Goal: Information Seeking & Learning: Learn about a topic

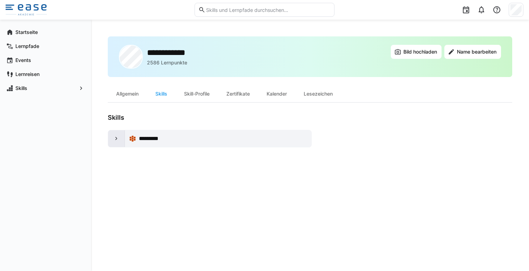
click at [120, 139] on eds-icon at bounding box center [116, 138] width 7 height 7
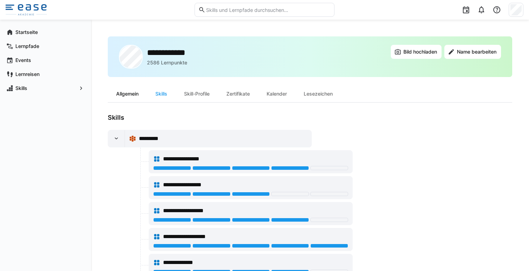
click at [125, 95] on div "Allgemein" at bounding box center [127, 93] width 39 height 17
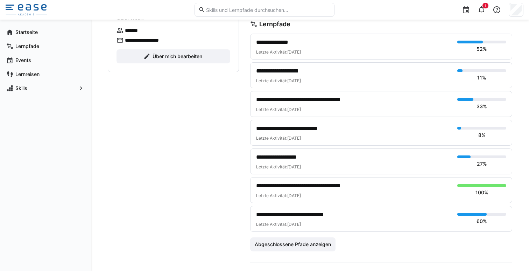
scroll to position [175, 0]
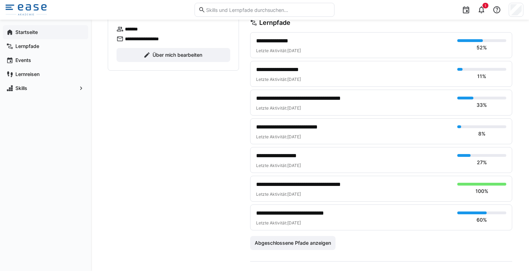
click at [36, 36] on div "Startseite" at bounding box center [45, 32] width 85 height 14
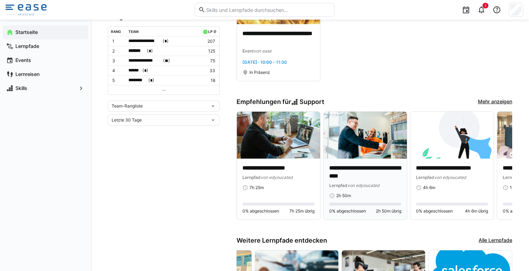
scroll to position [288, 0]
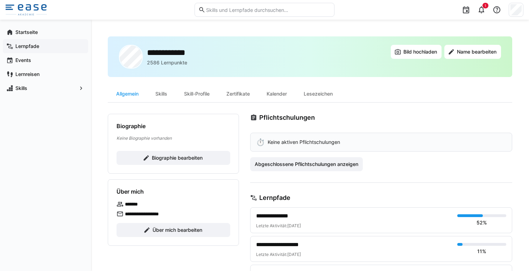
click at [0, 0] on app-navigation-label "Lernpfade" at bounding box center [0, 0] width 0 height 0
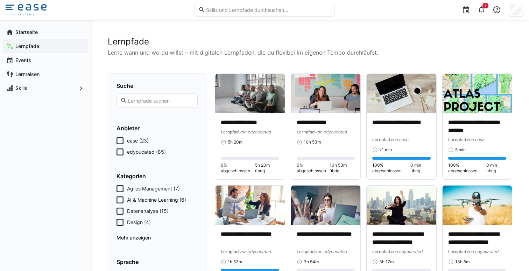
click at [120, 141] on icon at bounding box center [120, 140] width 7 height 7
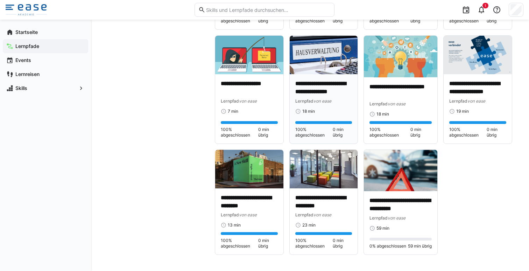
scroll to position [495, 0]
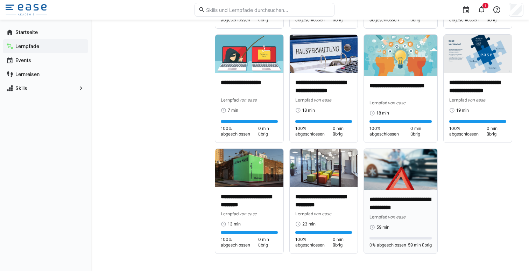
click at [418, 217] on div "Lernpfad von ease" at bounding box center [401, 216] width 62 height 7
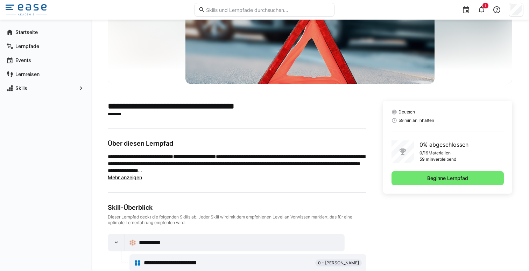
scroll to position [93, 0]
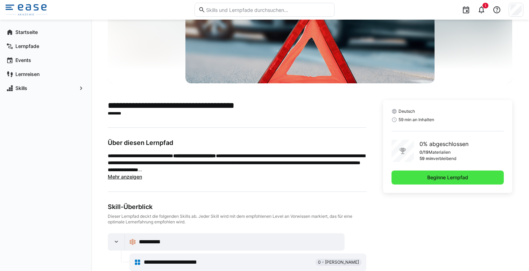
click at [444, 178] on span "Beginne Lernpfad" at bounding box center [447, 177] width 43 height 7
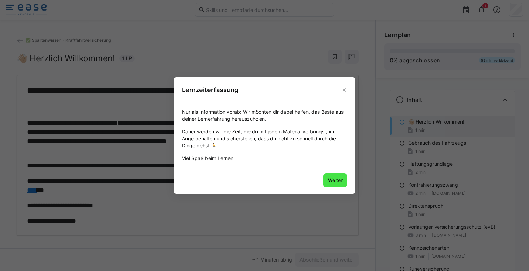
click at [339, 183] on span "Weiter" at bounding box center [335, 180] width 17 height 7
